Goal: Information Seeking & Learning: Find specific fact

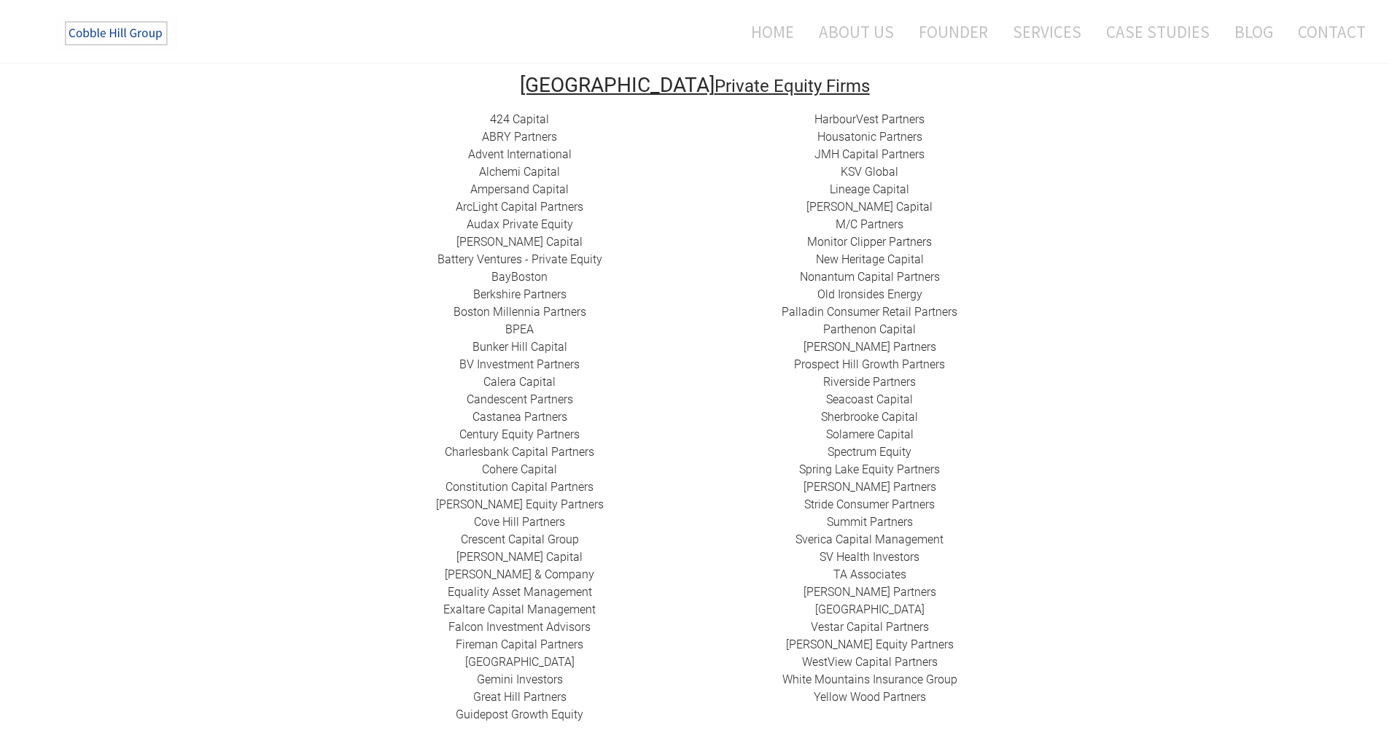
scroll to position [292, 0]
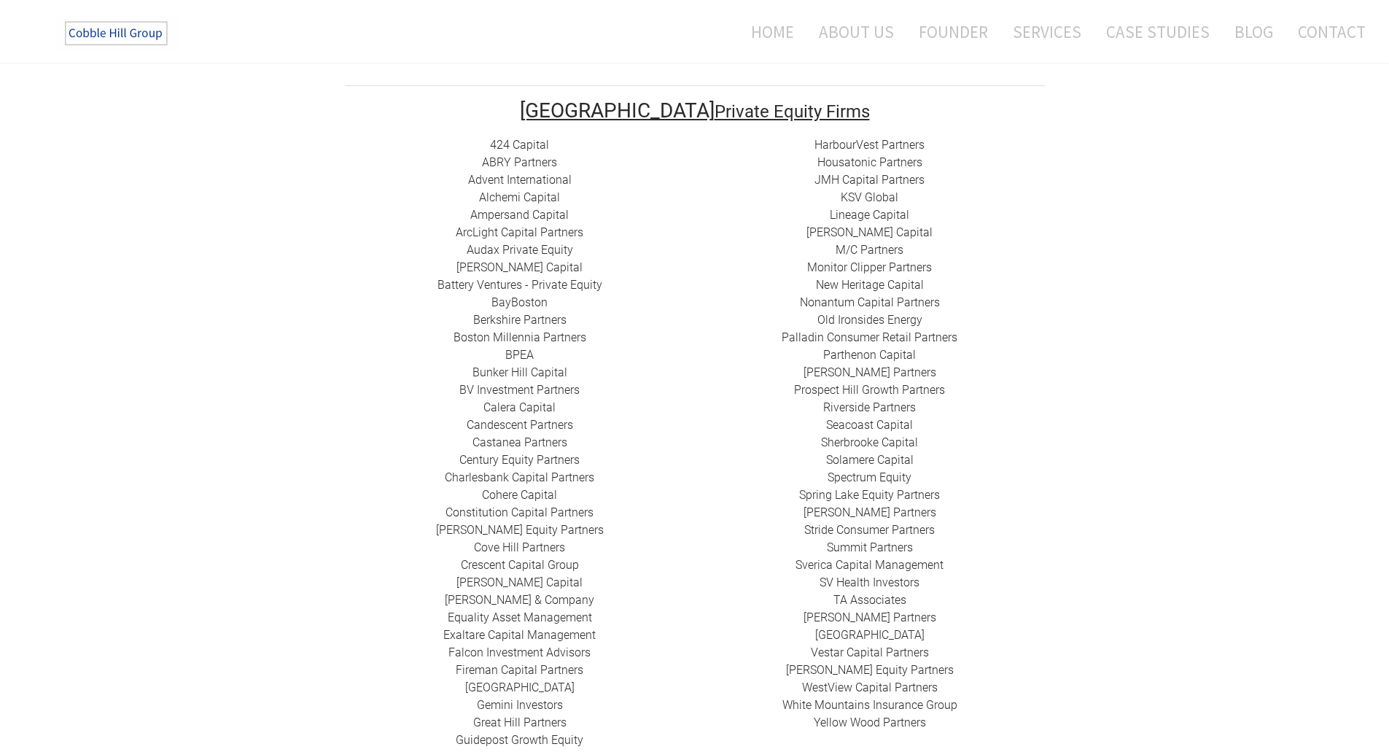
click at [857, 470] on link "Spectrum Equity" at bounding box center [869, 477] width 84 height 14
click at [516, 208] on link "​Ampersand Capital" at bounding box center [519, 215] width 98 height 14
click at [530, 278] on link "Battery Ventures - Private Equity" at bounding box center [519, 285] width 165 height 14
click at [522, 400] on link "Calera Capital" at bounding box center [519, 407] width 72 height 14
click at [512, 540] on link "Cove Hill Partners" at bounding box center [519, 547] width 91 height 14
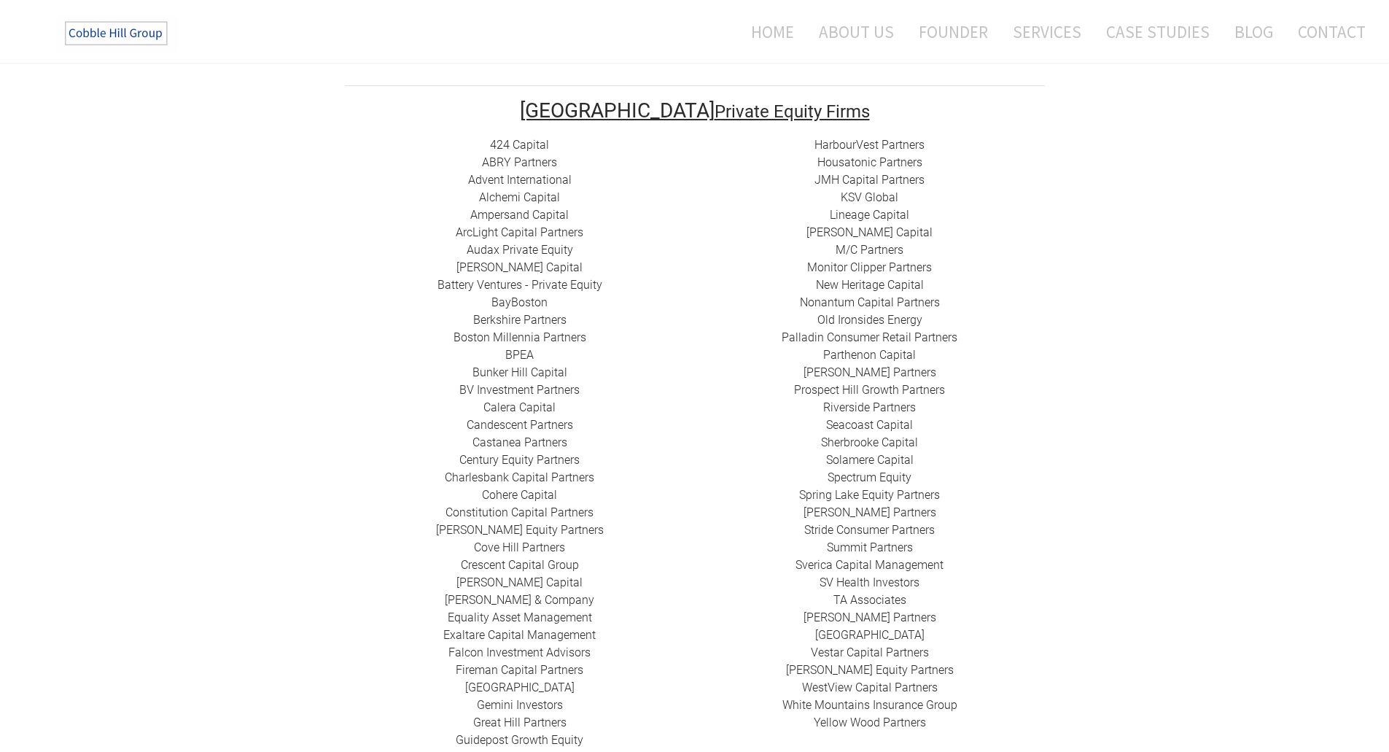
click at [553, 678] on div "424 Capital ​ABRY Partners Advent International Alchemi Capital ​Ampersand Capi…" at bounding box center [520, 442] width 350 height 612
click at [494, 698] on link "Gemini Investors" at bounding box center [520, 705] width 86 height 14
click at [836, 138] on link "HarbourVest Partners" at bounding box center [869, 145] width 110 height 14
click at [878, 278] on link "New Heritage Capital" at bounding box center [870, 285] width 108 height 14
click at [870, 400] on link "Riverside Partners" at bounding box center [869, 407] width 93 height 14
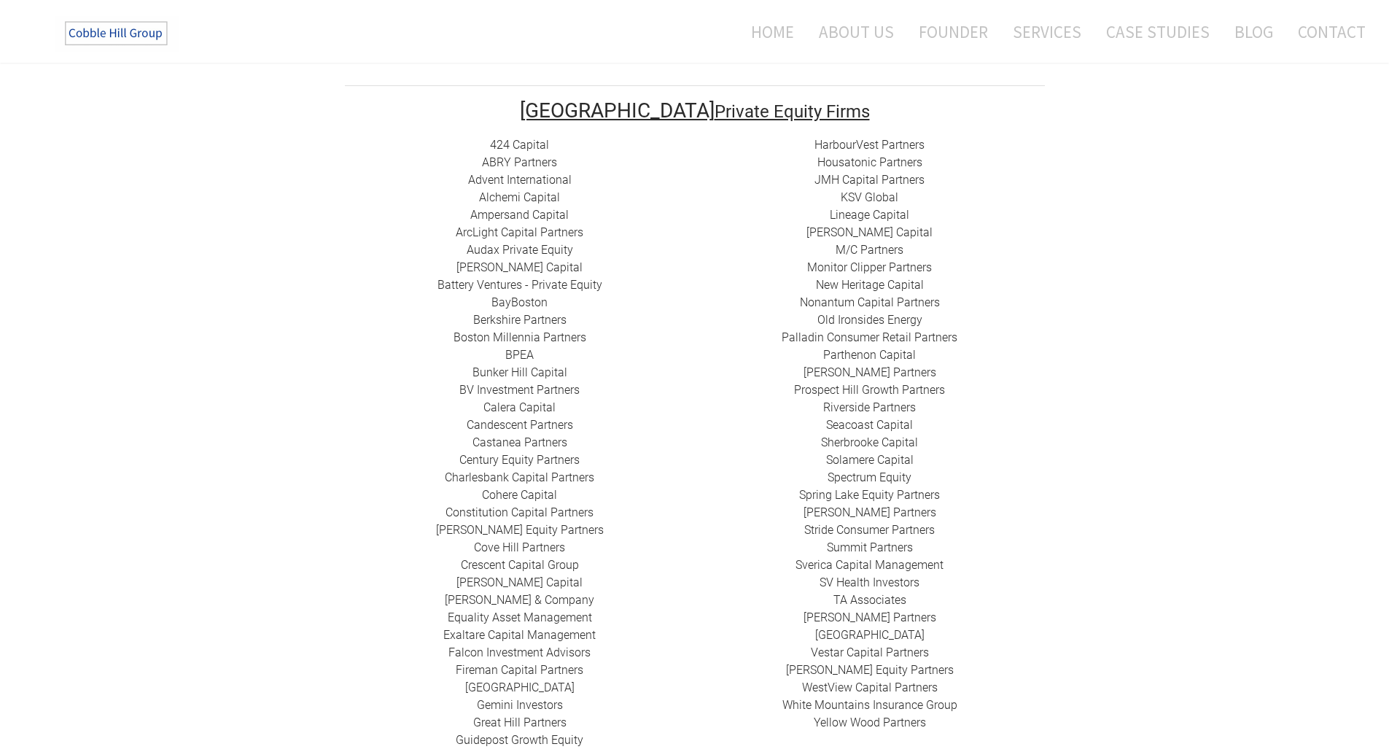
click at [858, 645] on link "​Vestar Capital Partners" at bounding box center [870, 652] width 118 height 14
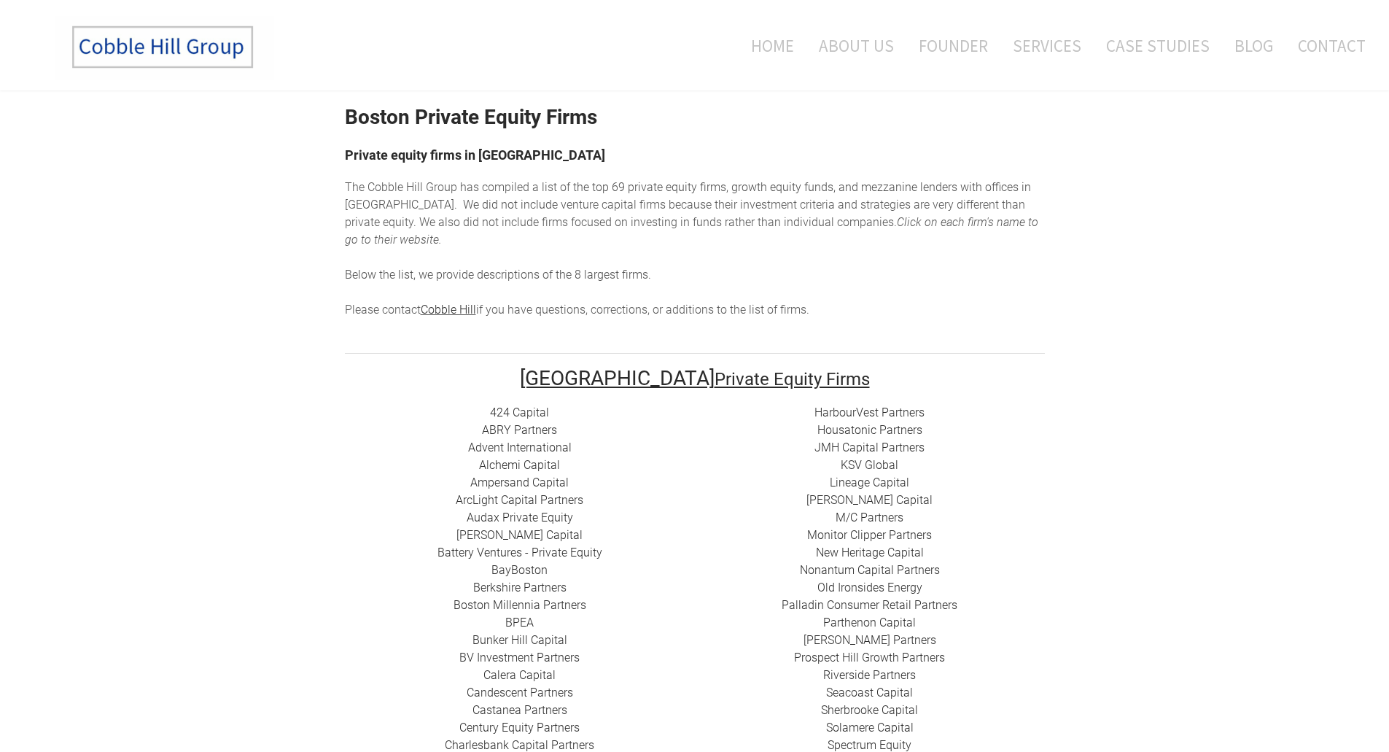
scroll to position [0, 0]
